Goal: Task Accomplishment & Management: Complete application form

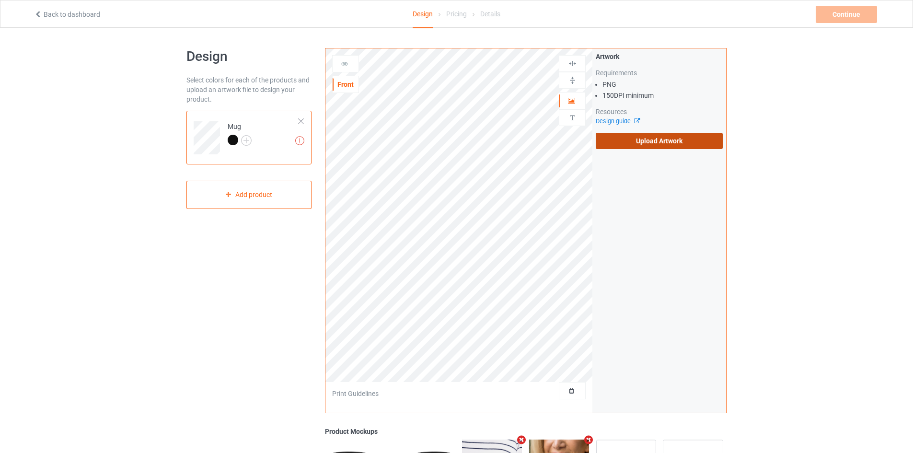
click at [659, 144] on label "Upload Artwork" at bounding box center [659, 141] width 127 height 16
click at [0, 0] on input "Upload Artwork" at bounding box center [0, 0] width 0 height 0
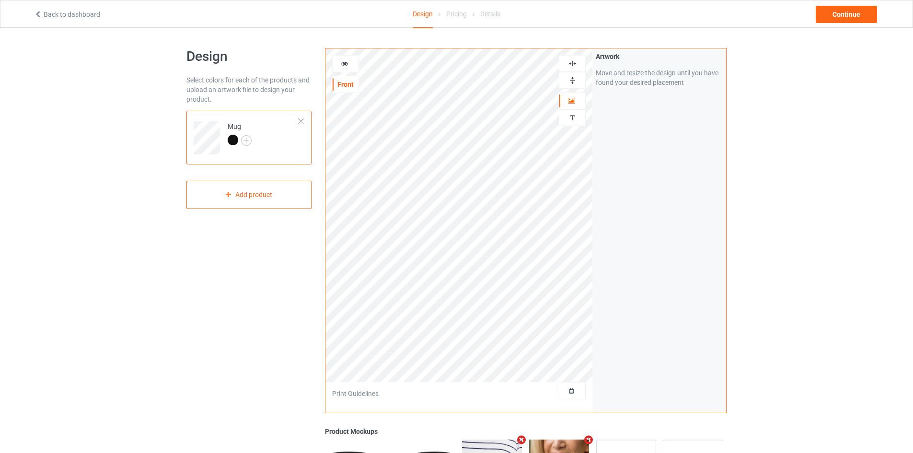
click at [576, 60] on img at bounding box center [572, 63] width 9 height 9
click at [571, 81] on img at bounding box center [572, 80] width 9 height 9
click at [572, 80] on img at bounding box center [572, 80] width 9 height 9
click at [571, 82] on img at bounding box center [572, 80] width 9 height 9
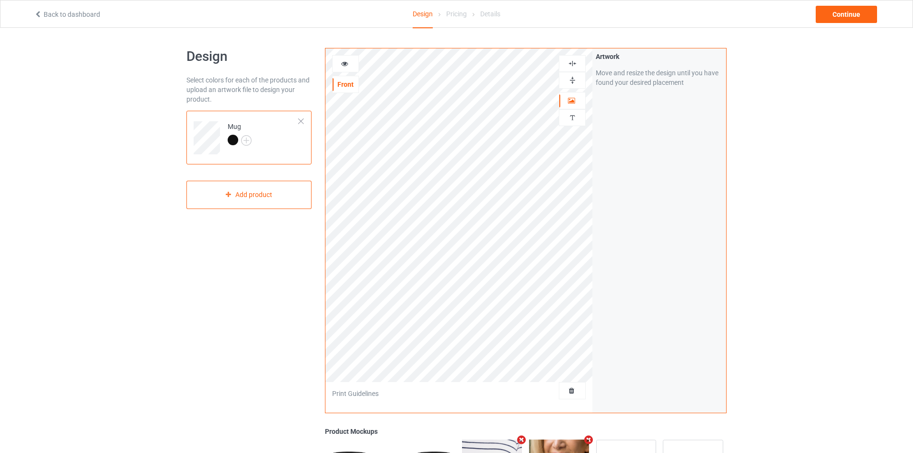
click at [571, 82] on img at bounding box center [572, 80] width 9 height 9
click at [828, 12] on div "Continue" at bounding box center [846, 14] width 61 height 17
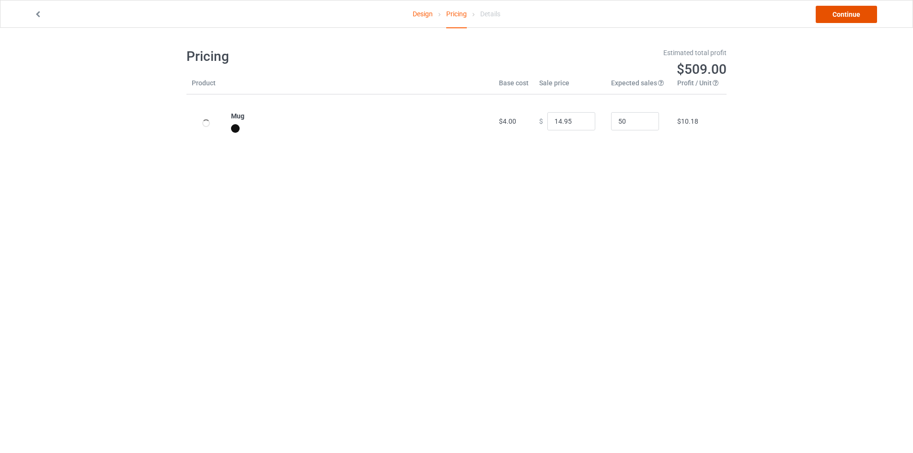
click at [828, 12] on link "Continue" at bounding box center [846, 14] width 61 height 17
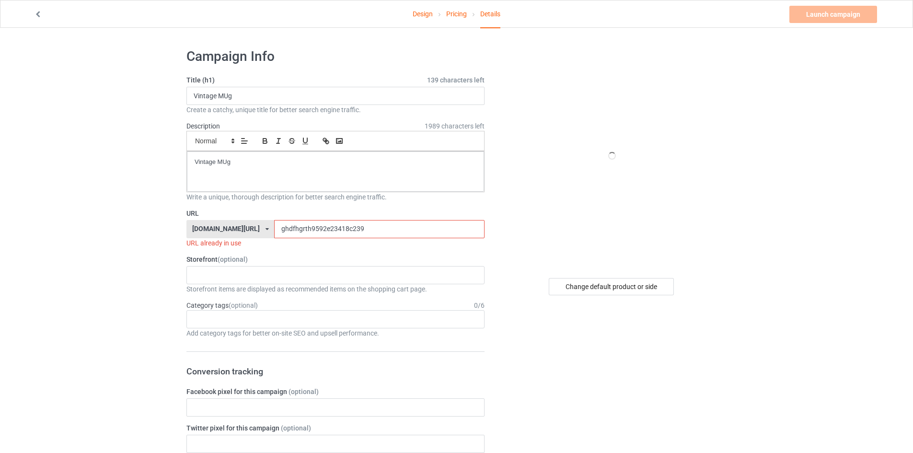
click at [312, 231] on input "ghdfhgrth9592e23418c239" at bounding box center [379, 229] width 210 height 18
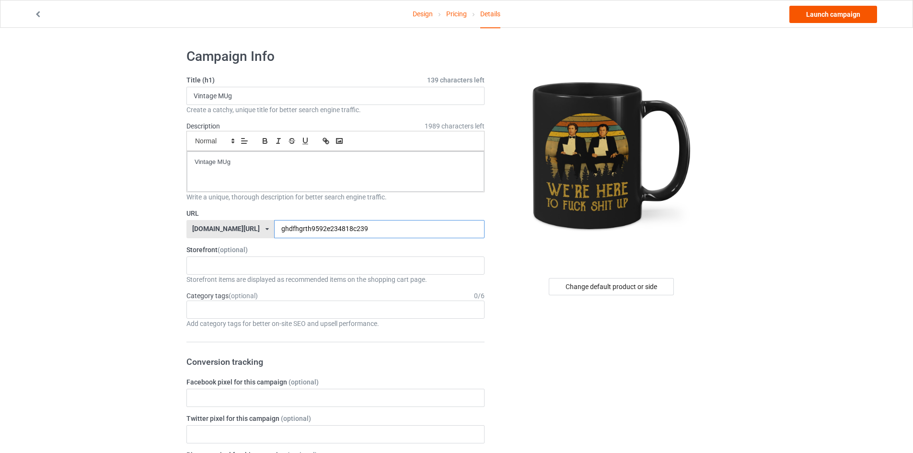
type input "ghdfhgrth9592e234818c239"
click at [821, 15] on link "Launch campaign" at bounding box center [833, 14] width 88 height 17
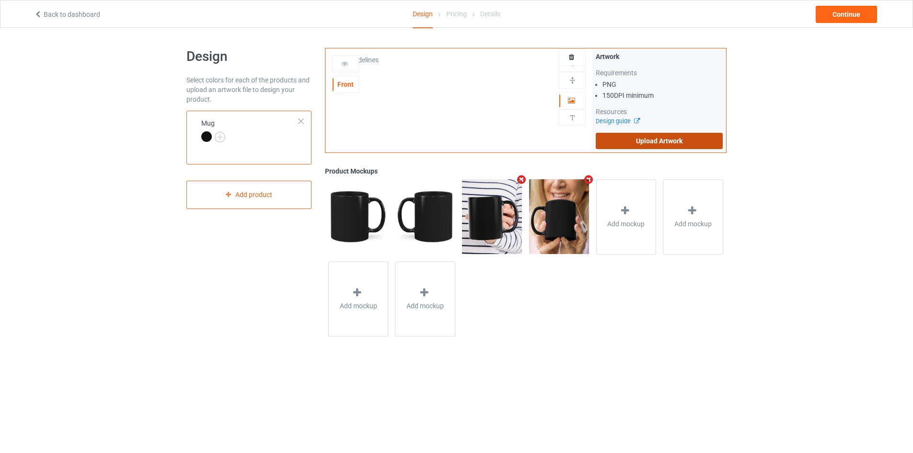
click at [635, 139] on label "Upload Artwork" at bounding box center [659, 141] width 127 height 16
click at [0, 0] on input "Upload Artwork" at bounding box center [0, 0] width 0 height 0
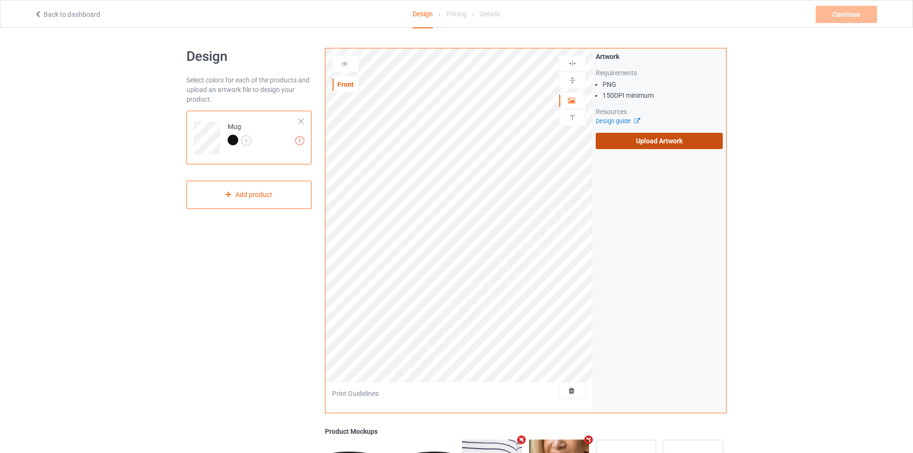
click at [637, 141] on label "Upload Artwork" at bounding box center [659, 141] width 127 height 16
click at [0, 0] on input "Upload Artwork" at bounding box center [0, 0] width 0 height 0
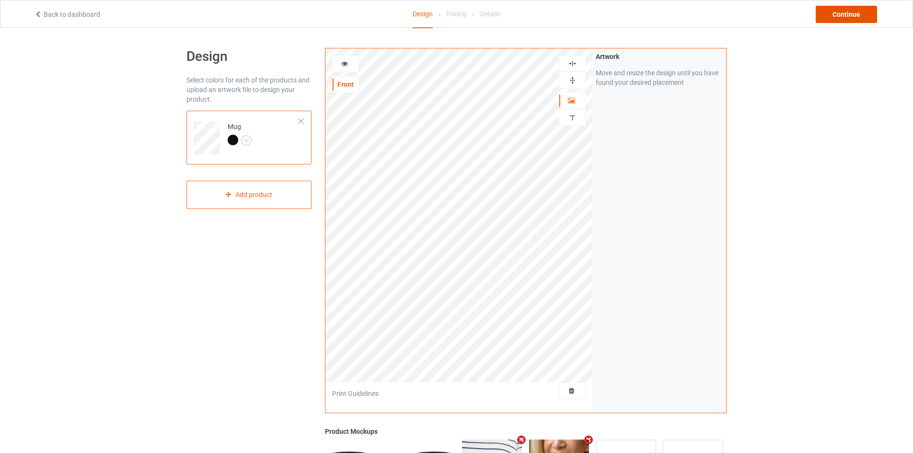
click at [839, 13] on div "Continue" at bounding box center [846, 14] width 61 height 17
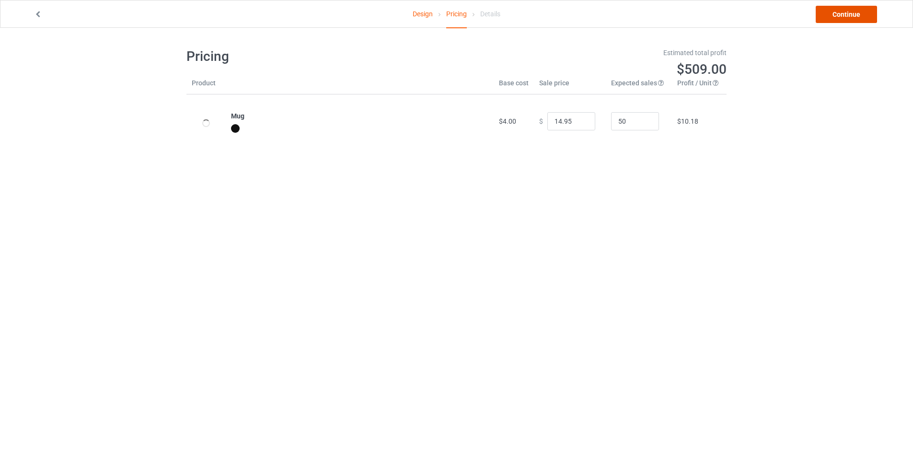
click at [846, 6] on link "Continue" at bounding box center [846, 14] width 61 height 17
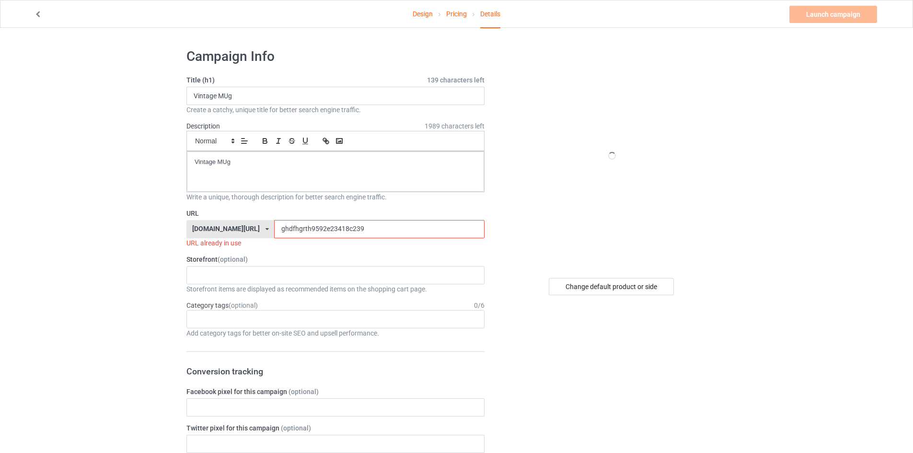
click at [312, 230] on input "ghdfhgrth9592e23418c239" at bounding box center [379, 229] width 210 height 18
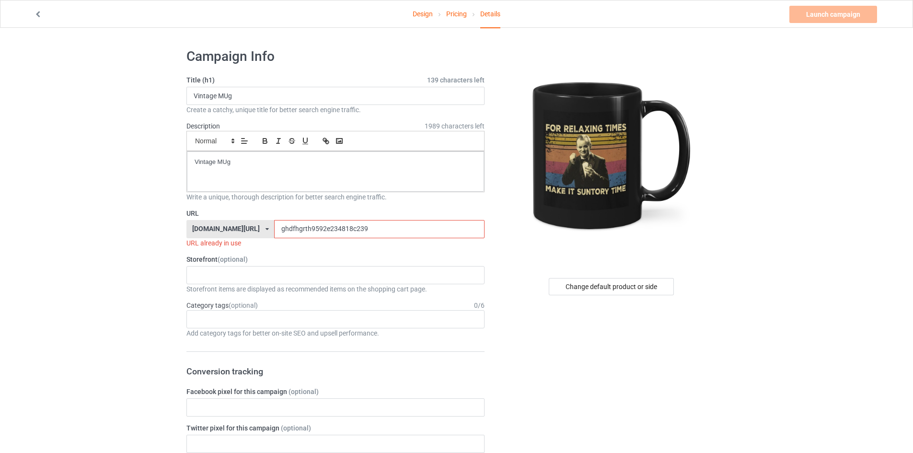
type input "ghdfhgrth9592e234818c239"
click at [831, 18] on div "Launch campaign Invalid campaign URL" at bounding box center [834, 14] width 90 height 17
click at [425, 14] on link "Design" at bounding box center [423, 13] width 20 height 27
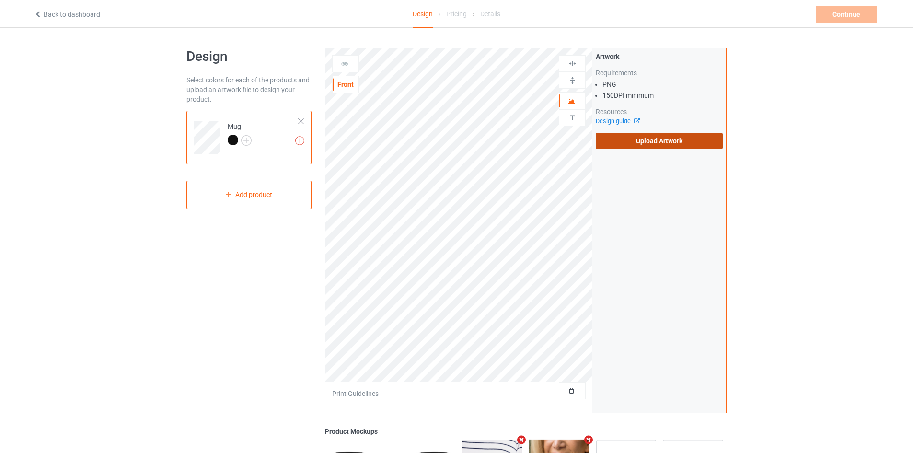
click at [622, 138] on label "Upload Artwork" at bounding box center [659, 141] width 127 height 16
click at [0, 0] on input "Upload Artwork" at bounding box center [0, 0] width 0 height 0
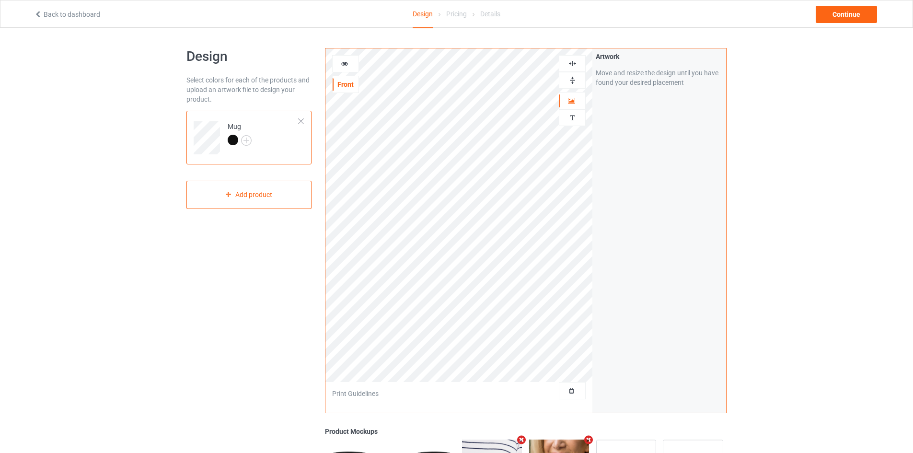
click at [570, 61] on img at bounding box center [572, 63] width 9 height 9
click at [846, 10] on div "Continue" at bounding box center [846, 14] width 61 height 17
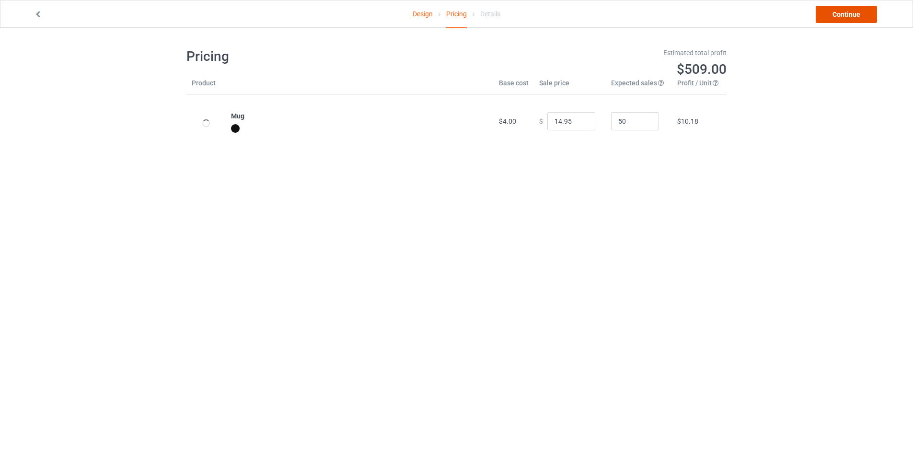
click at [839, 17] on link "Continue" at bounding box center [846, 14] width 61 height 17
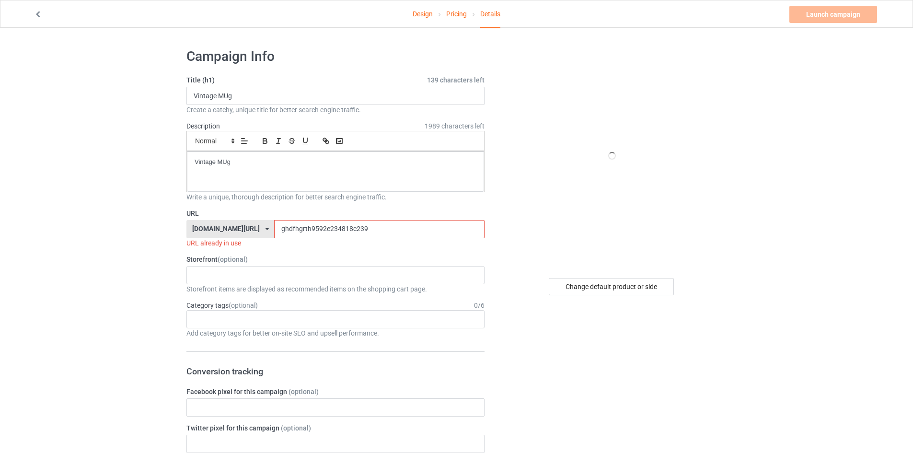
click at [284, 231] on input "ghdfhgrth9592e234818c239" at bounding box center [379, 229] width 210 height 18
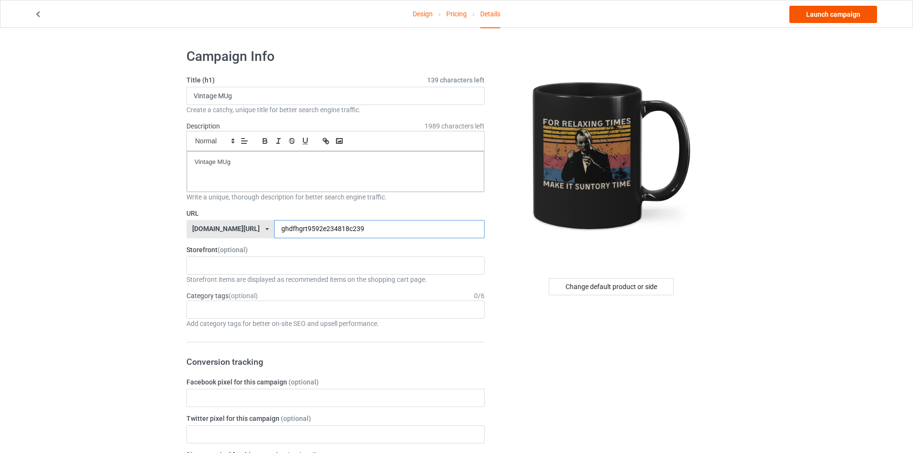
type input "ghdfhgrt9592e234818c239"
click at [812, 11] on link "Launch campaign" at bounding box center [833, 14] width 88 height 17
